Goal: Navigation & Orientation: Find specific page/section

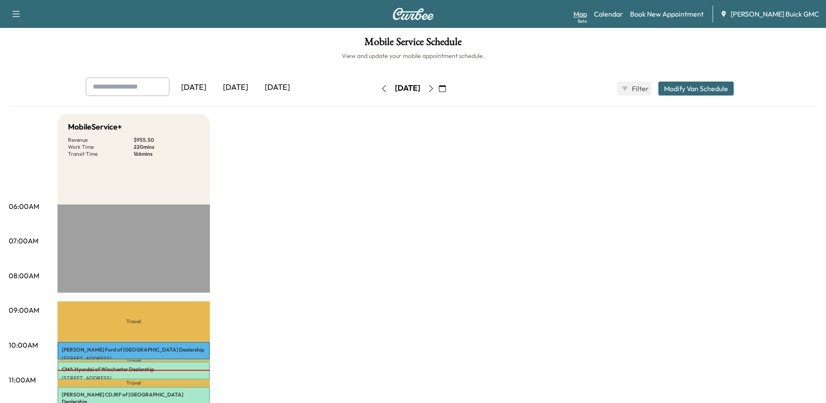
click at [587, 16] on link "Map Beta" at bounding box center [581, 14] width 14 height 10
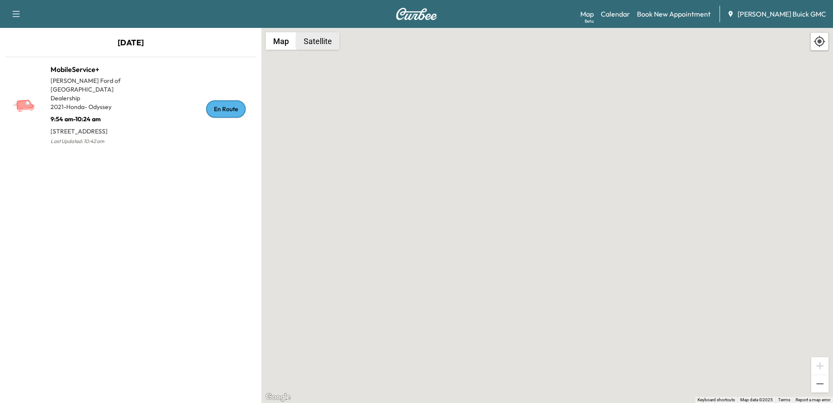
click at [323, 41] on button "Satellite" at bounding box center [317, 40] width 43 height 17
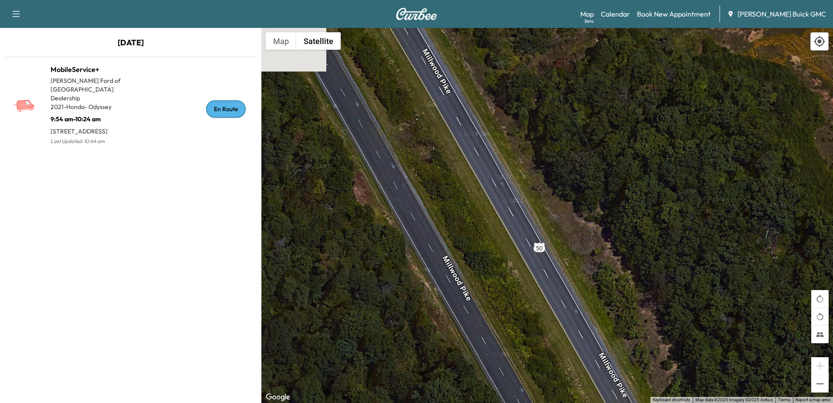
drag, startPoint x: 491, startPoint y: 193, endPoint x: 537, endPoint y: 296, distance: 113.2
click at [537, 296] on div "To activate drag with keyboard, press Alt + Enter. Once in keyboard drag state,…" at bounding box center [547, 215] width 572 height 375
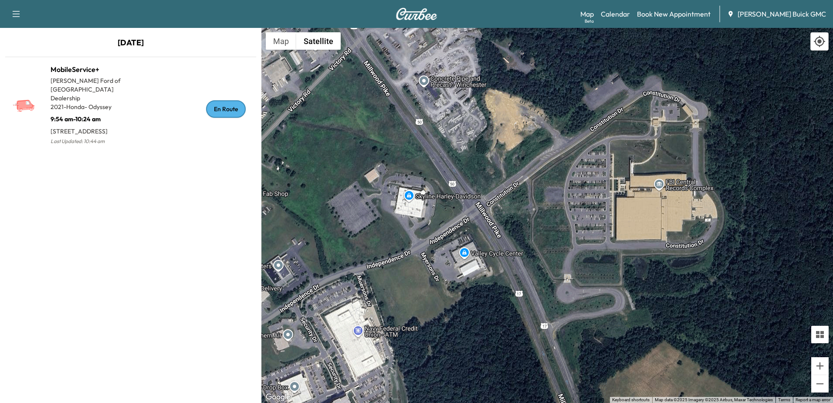
drag, startPoint x: 476, startPoint y: 149, endPoint x: 491, endPoint y: 270, distance: 121.6
click at [491, 270] on div "To activate drag with keyboard, press Alt + Enter. Once in keyboard drag state,…" at bounding box center [547, 215] width 572 height 375
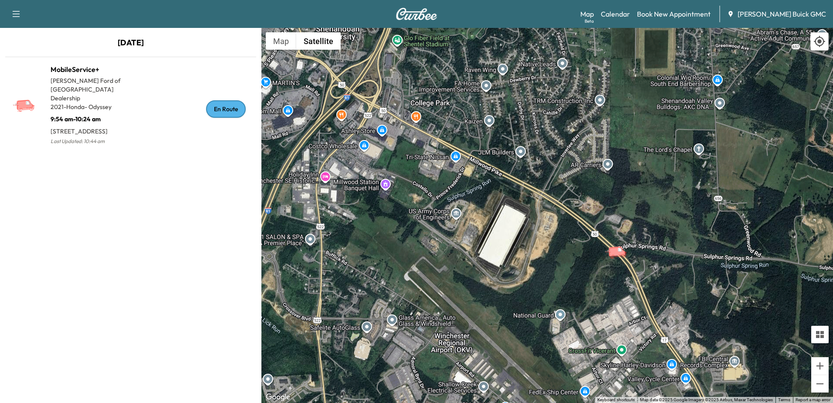
drag, startPoint x: 545, startPoint y: 217, endPoint x: 680, endPoint y: 300, distance: 159.6
click at [677, 302] on div "To activate drag with keyboard, press Alt + Enter. Once in keyboard drag state,…" at bounding box center [547, 215] width 572 height 375
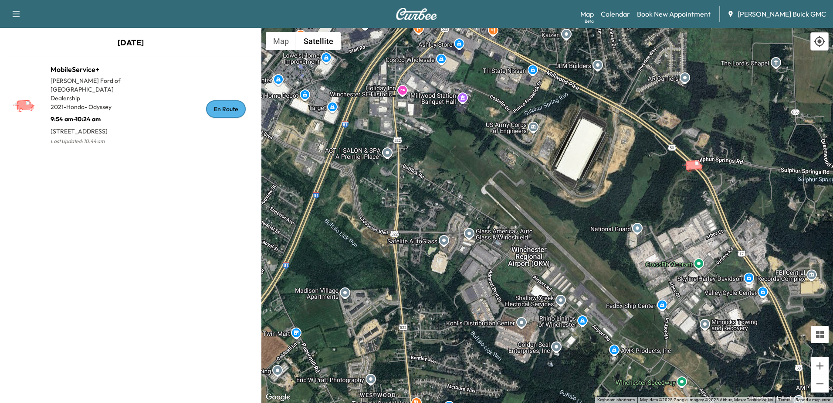
drag, startPoint x: 521, startPoint y: 325, endPoint x: 559, endPoint y: 229, distance: 103.2
click at [559, 229] on div "To activate drag with keyboard, press Alt + Enter. Once in keyboard drag state,…" at bounding box center [547, 215] width 572 height 375
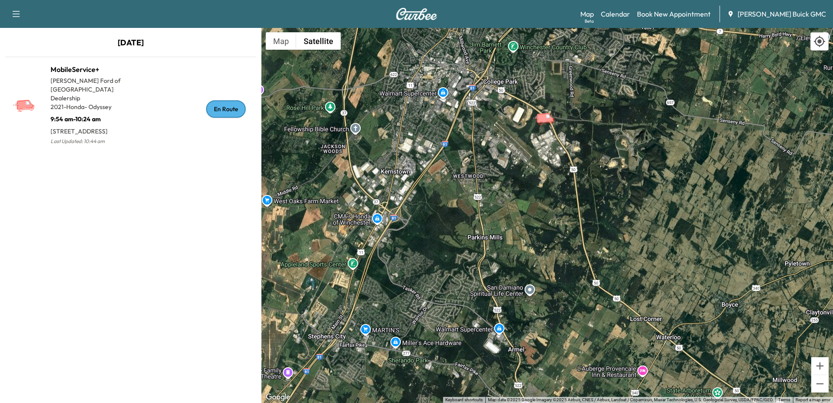
drag, startPoint x: 625, startPoint y: 252, endPoint x: 581, endPoint y: 227, distance: 50.5
click at [581, 227] on div "To activate drag with keyboard, press Alt + Enter. Once in keyboard drag state,…" at bounding box center [547, 215] width 572 height 375
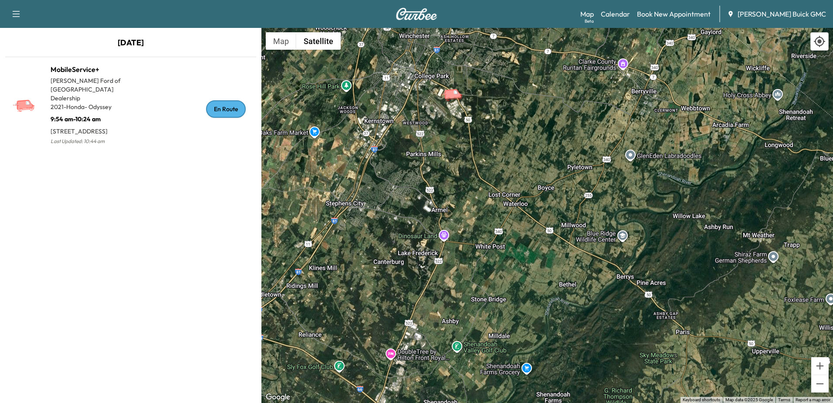
drag, startPoint x: 653, startPoint y: 332, endPoint x: 537, endPoint y: 247, distance: 144.3
click at [537, 247] on div "To activate drag with keyboard, press Alt + Enter. Once in keyboard drag state,…" at bounding box center [547, 215] width 572 height 375
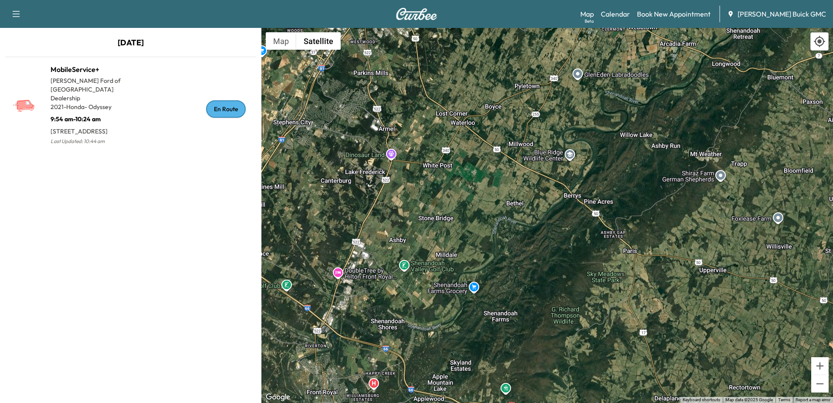
drag, startPoint x: 625, startPoint y: 261, endPoint x: 592, endPoint y: 199, distance: 70.2
click at [592, 199] on div "To activate drag with keyboard, press Alt + Enter. Once in keyboard drag state,…" at bounding box center [547, 215] width 572 height 375
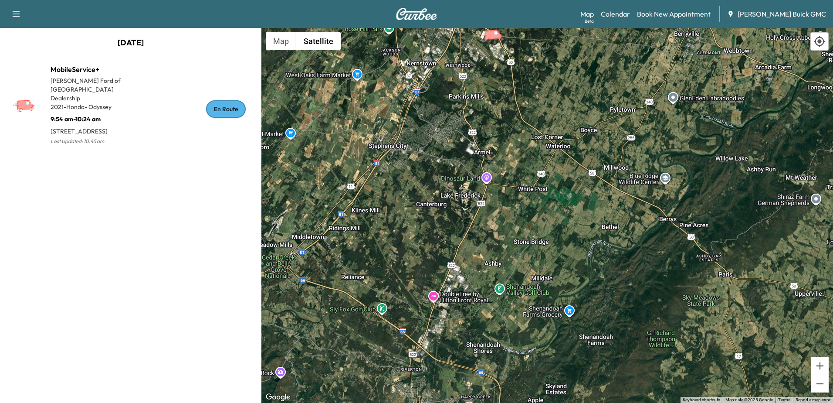
drag, startPoint x: 498, startPoint y: 276, endPoint x: 616, endPoint y: 343, distance: 135.8
click at [616, 343] on div "To activate drag with keyboard, press Alt + Enter. Once in keyboard drag state,…" at bounding box center [547, 215] width 572 height 375
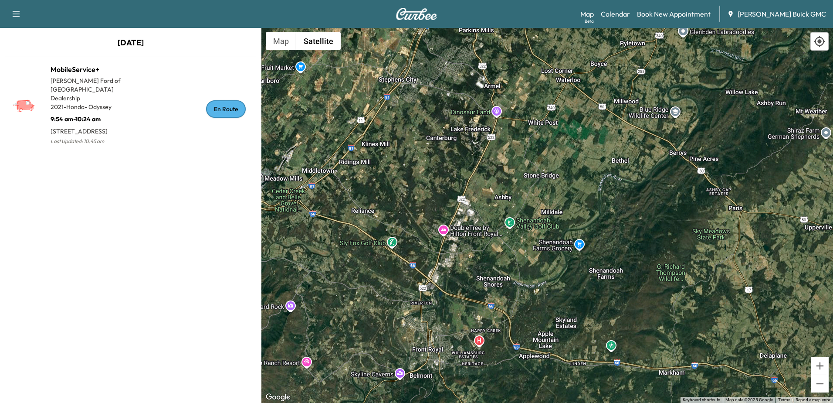
drag, startPoint x: 616, startPoint y: 343, endPoint x: 625, endPoint y: 276, distance: 67.8
click at [625, 276] on div "To activate drag with keyboard, press Alt + Enter. Once in keyboard drag state,…" at bounding box center [547, 215] width 572 height 375
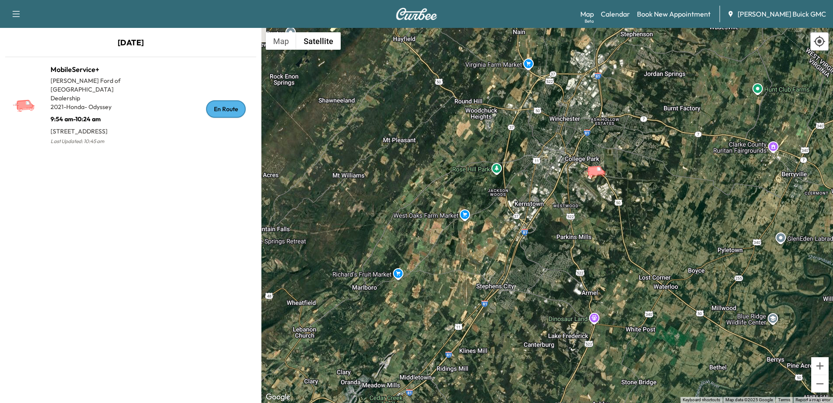
drag, startPoint x: 586, startPoint y: 203, endPoint x: 533, endPoint y: 235, distance: 62.8
click at [533, 235] on div "To activate drag with keyboard, press Alt + Enter. Once in keyboard drag state,…" at bounding box center [547, 215] width 572 height 375
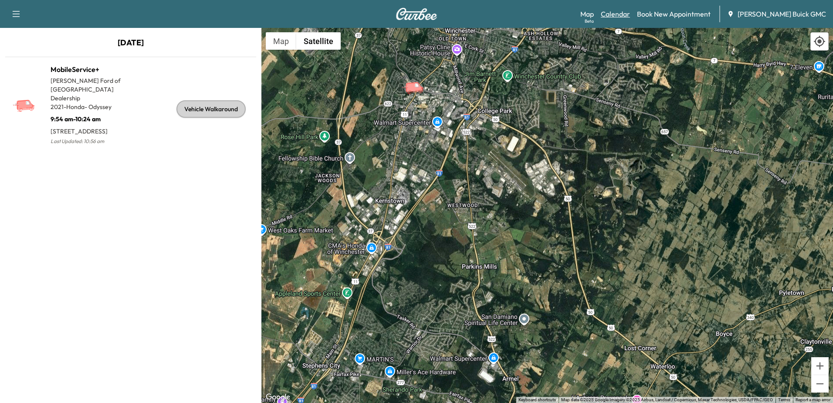
click at [630, 14] on link "Calendar" at bounding box center [615, 14] width 29 height 10
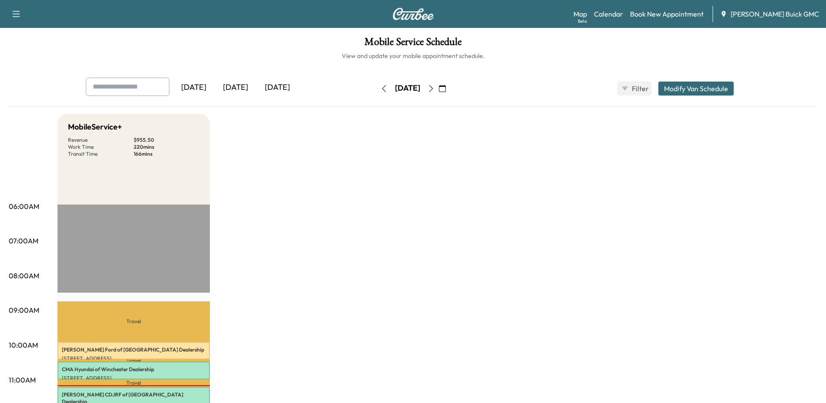
click at [435, 88] on icon "button" at bounding box center [431, 88] width 7 height 7
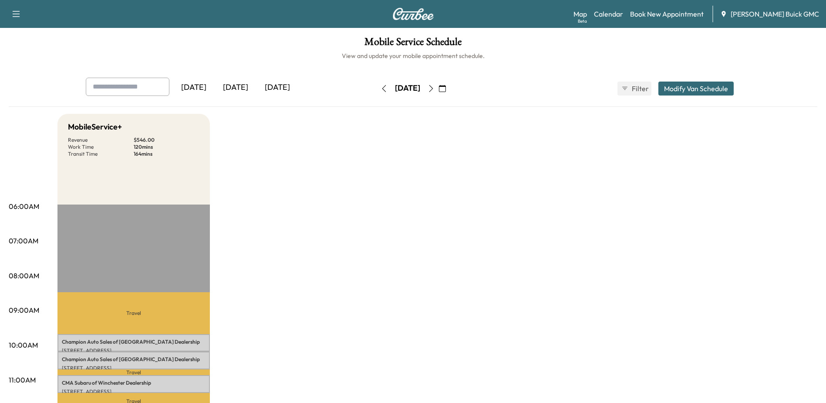
click at [433, 88] on icon "button" at bounding box center [431, 88] width 4 height 7
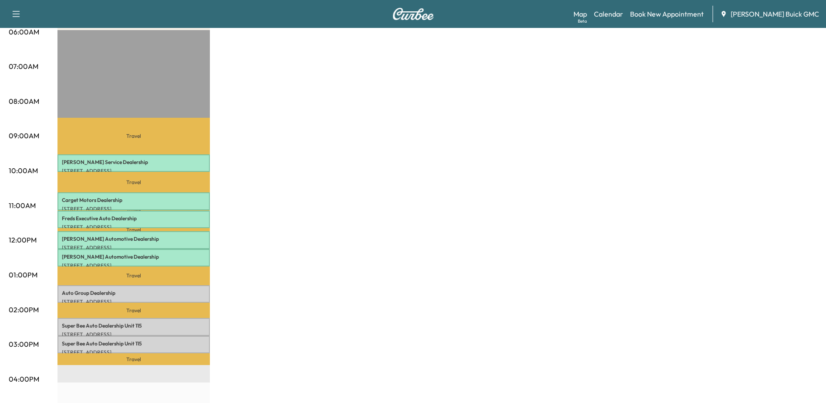
scroll to position [131, 0]
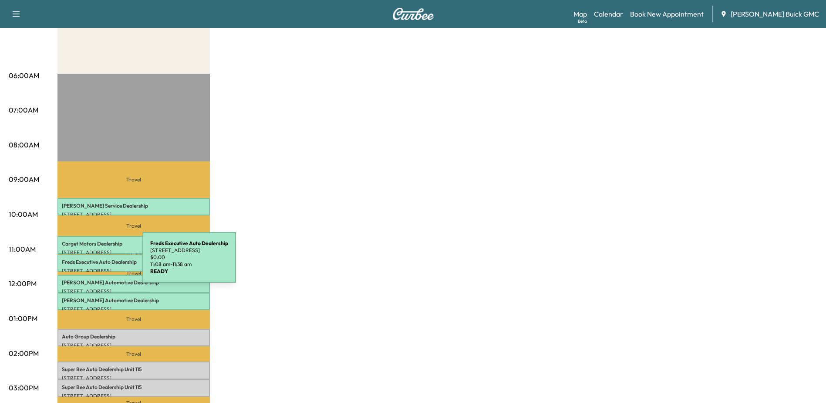
click at [81, 262] on p "Freds Executive Auto Dealership" at bounding box center [134, 261] width 144 height 7
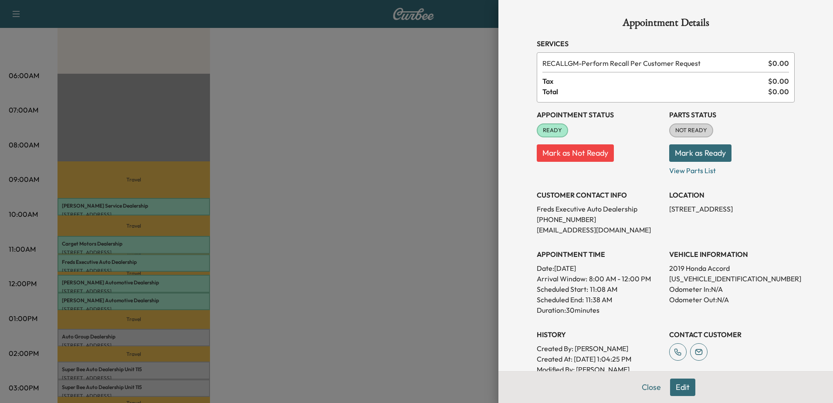
click at [288, 241] on div at bounding box center [416, 201] width 833 height 403
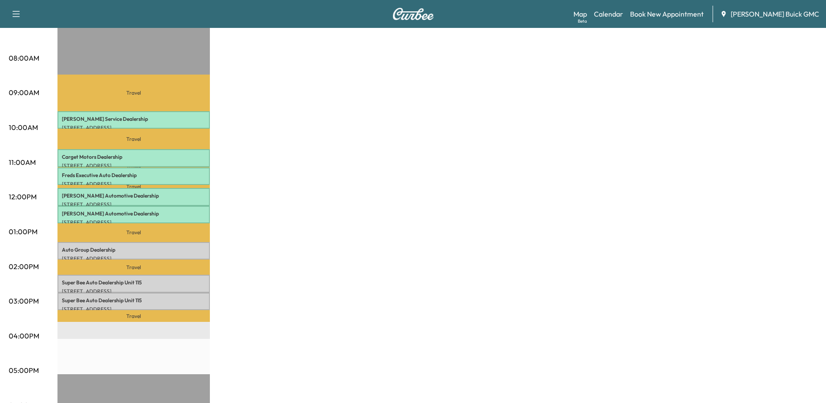
scroll to position [0, 0]
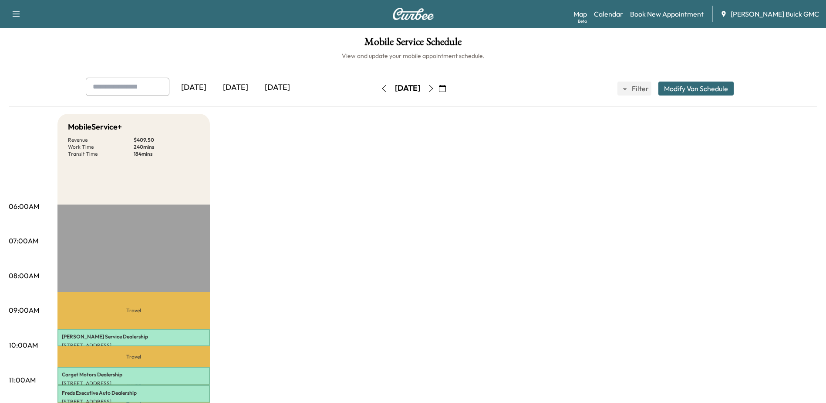
click at [446, 91] on icon "button" at bounding box center [442, 88] width 7 height 7
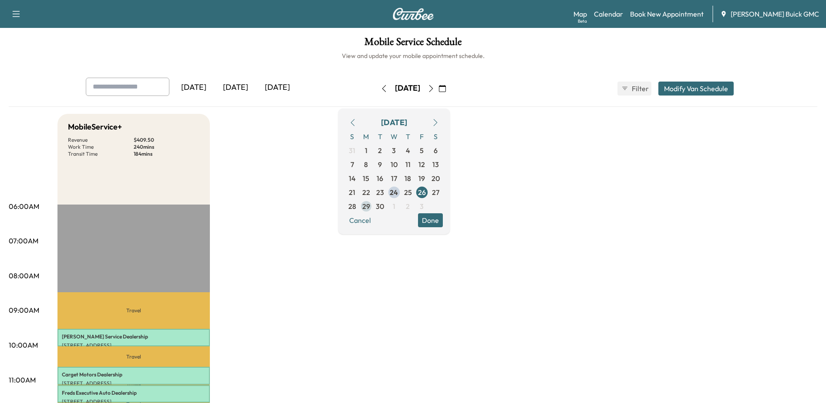
click at [370, 206] on span "29" at bounding box center [366, 206] width 8 height 10
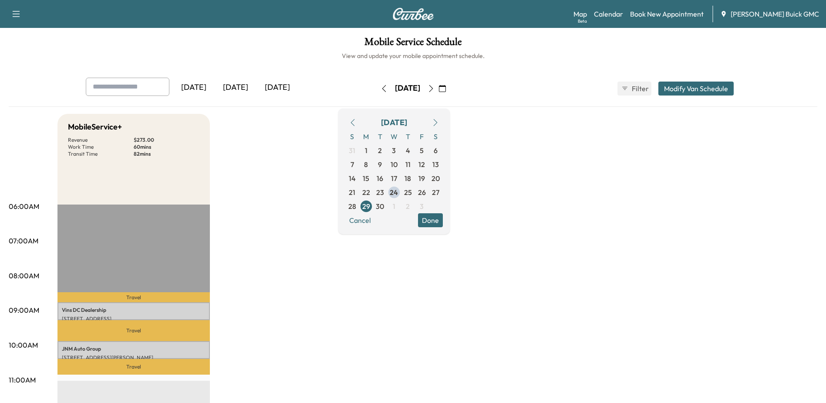
click at [435, 91] on icon "button" at bounding box center [431, 88] width 7 height 7
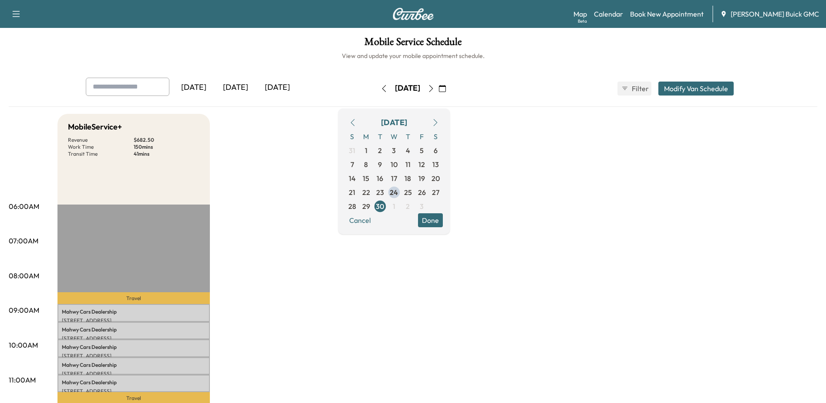
click at [435, 91] on icon "button" at bounding box center [431, 88] width 7 height 7
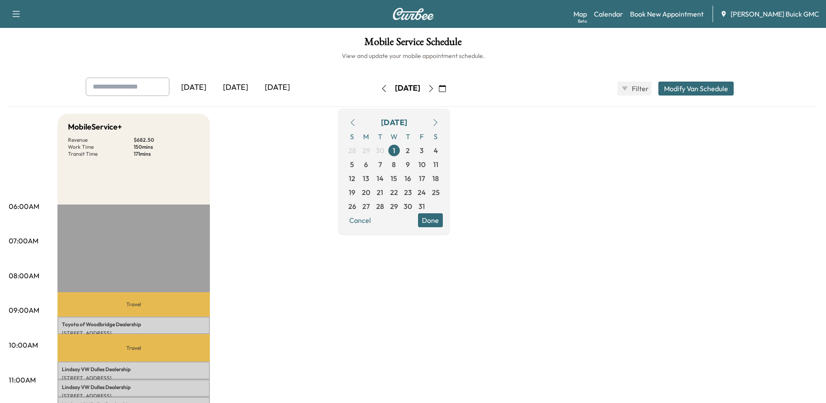
click at [381, 86] on icon "button" at bounding box center [384, 88] width 7 height 7
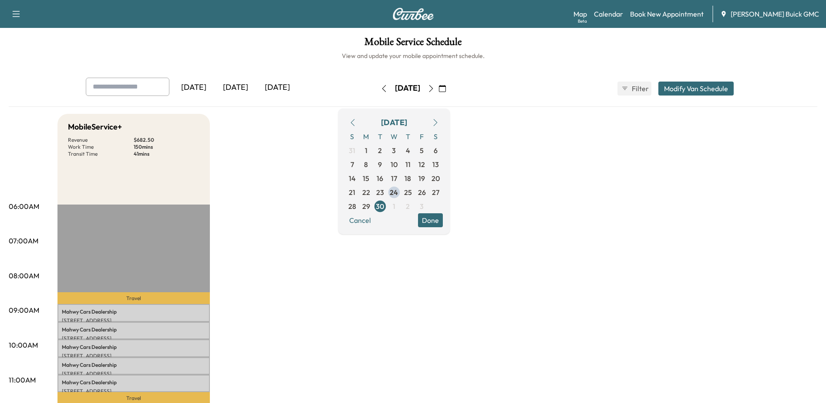
click at [381, 91] on icon "button" at bounding box center [384, 88] width 7 height 7
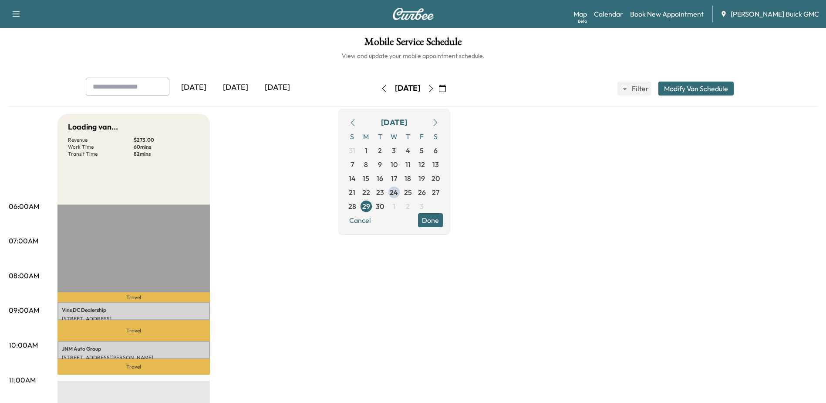
click at [377, 88] on button "button" at bounding box center [384, 88] width 15 height 14
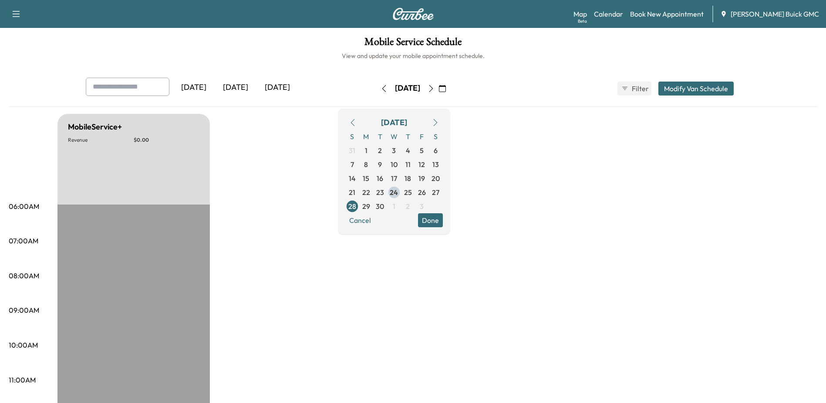
click at [381, 88] on icon "button" at bounding box center [384, 88] width 7 height 7
click at [377, 88] on button "button" at bounding box center [384, 88] width 15 height 14
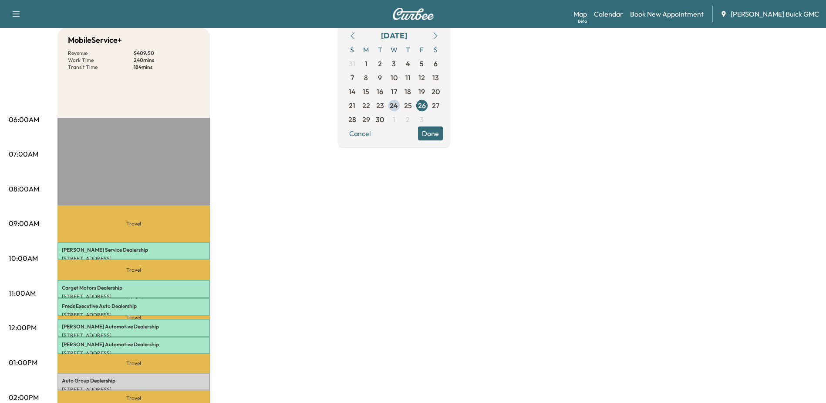
scroll to position [87, 0]
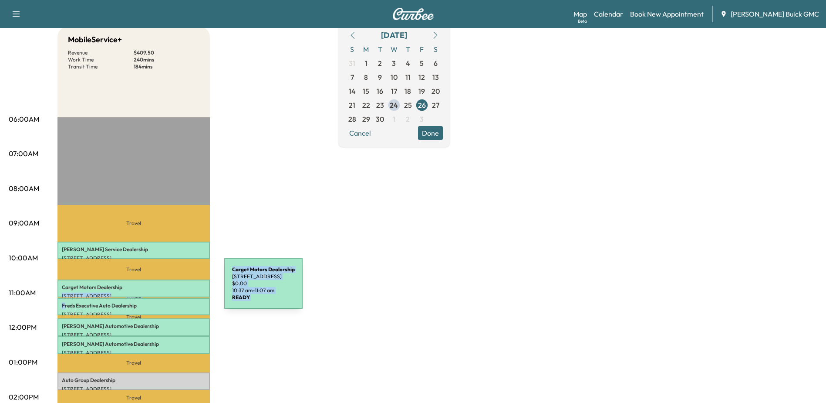
drag, startPoint x: 64, startPoint y: 302, endPoint x: 165, endPoint y: 287, distance: 102.1
click at [165, 287] on div "Travel [PERSON_NAME] Service Dealership [STREET_ADDRESS] $ 0.00 9:32 am - 10:02…" at bounding box center [134, 398] width 152 height 563
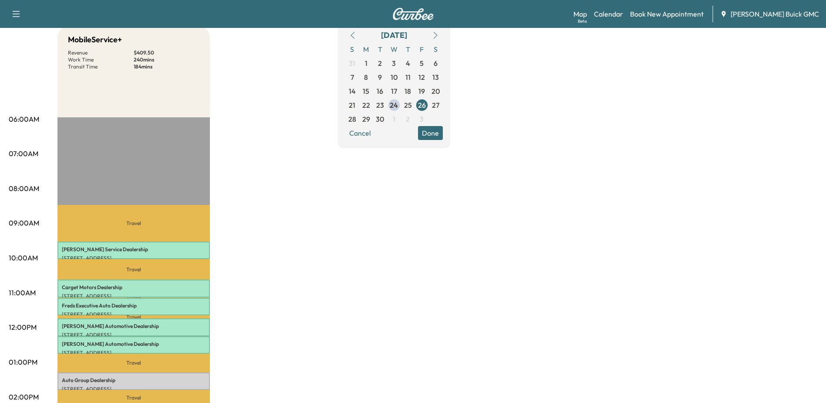
click at [308, 207] on div "MobileService+ Revenue $ 409.50 Work Time 240 mins Transit Time 184 mins Travel…" at bounding box center [438, 353] width 760 height 653
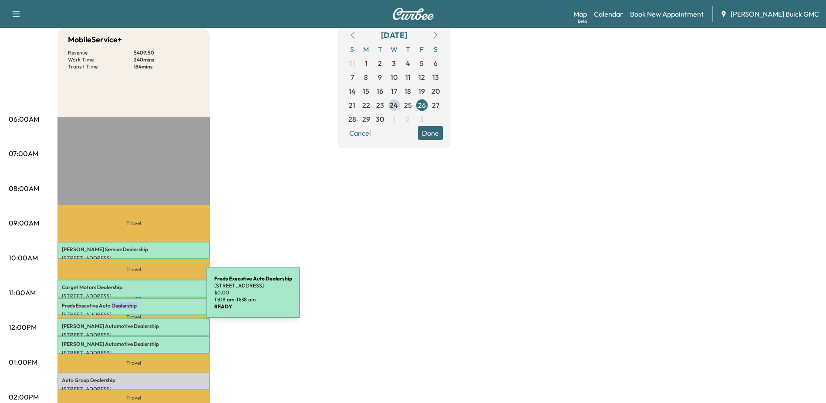
drag, startPoint x: 112, startPoint y: 302, endPoint x: 152, endPoint y: 294, distance: 40.9
click at [152, 294] on div "Travel [PERSON_NAME] Service Dealership [STREET_ADDRESS] $ 0.00 9:32 am - 10:02…" at bounding box center [134, 398] width 152 height 563
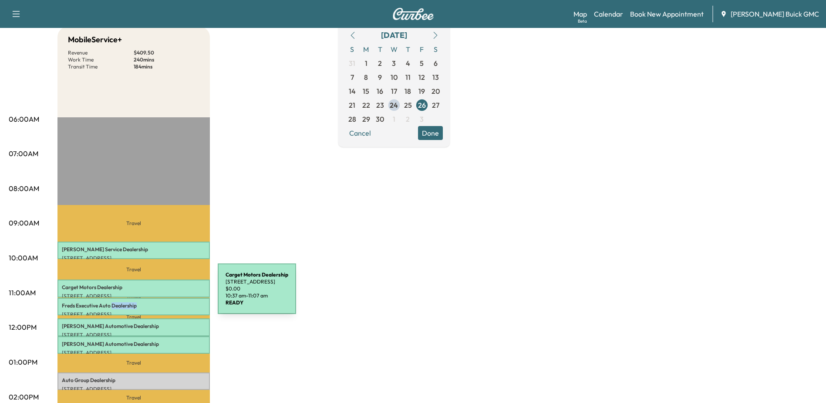
drag, startPoint x: 152, startPoint y: 294, endPoint x: 110, endPoint y: 301, distance: 42.9
click at [110, 302] on p "Freds Executive Auto Dealership" at bounding box center [134, 305] width 144 height 7
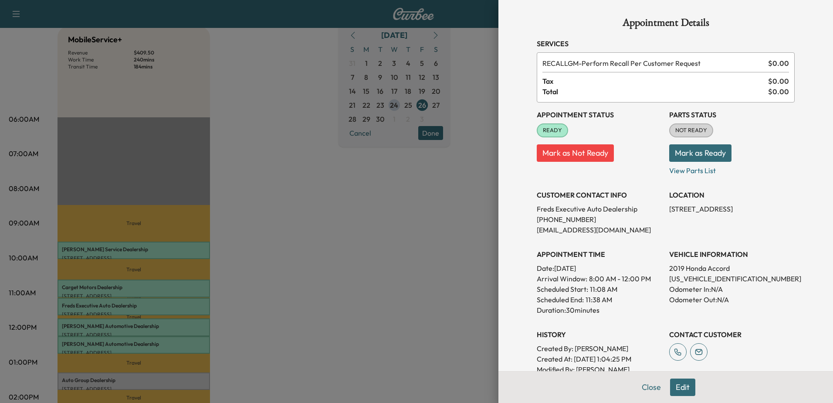
drag, startPoint x: 276, startPoint y: 338, endPoint x: 281, endPoint y: 337, distance: 5.1
click at [279, 338] on div at bounding box center [416, 201] width 833 height 403
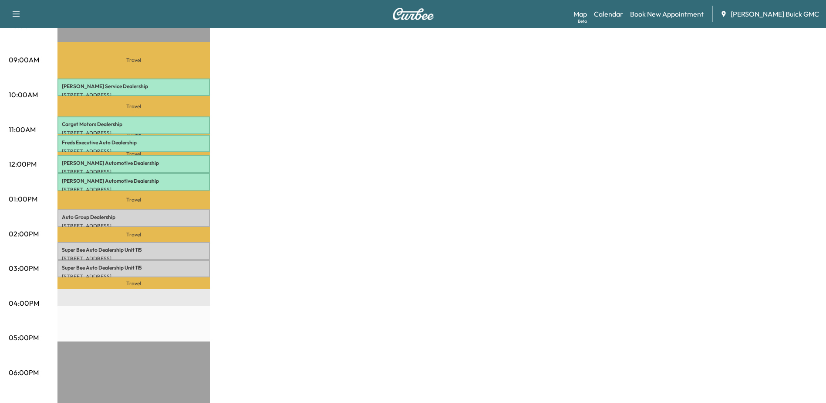
scroll to position [218, 0]
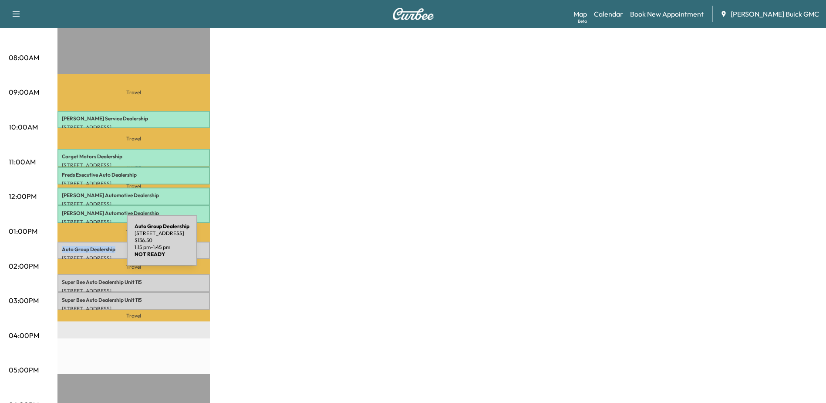
drag, startPoint x: 115, startPoint y: 244, endPoint x: 61, endPoint y: 245, distance: 54.0
click at [61, 245] on div "Auto Group Dealership [STREET_ADDRESS] $ 136.50 1:15 pm - 1:45 pm" at bounding box center [134, 249] width 152 height 17
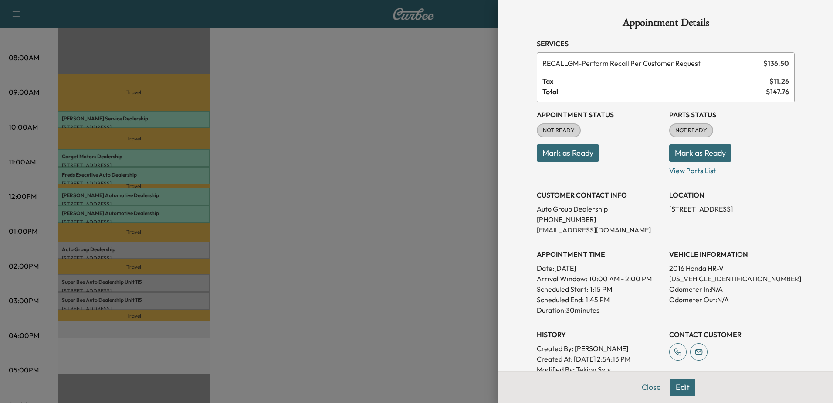
click at [337, 189] on div at bounding box center [416, 201] width 833 height 403
